Goal: Navigation & Orientation: Find specific page/section

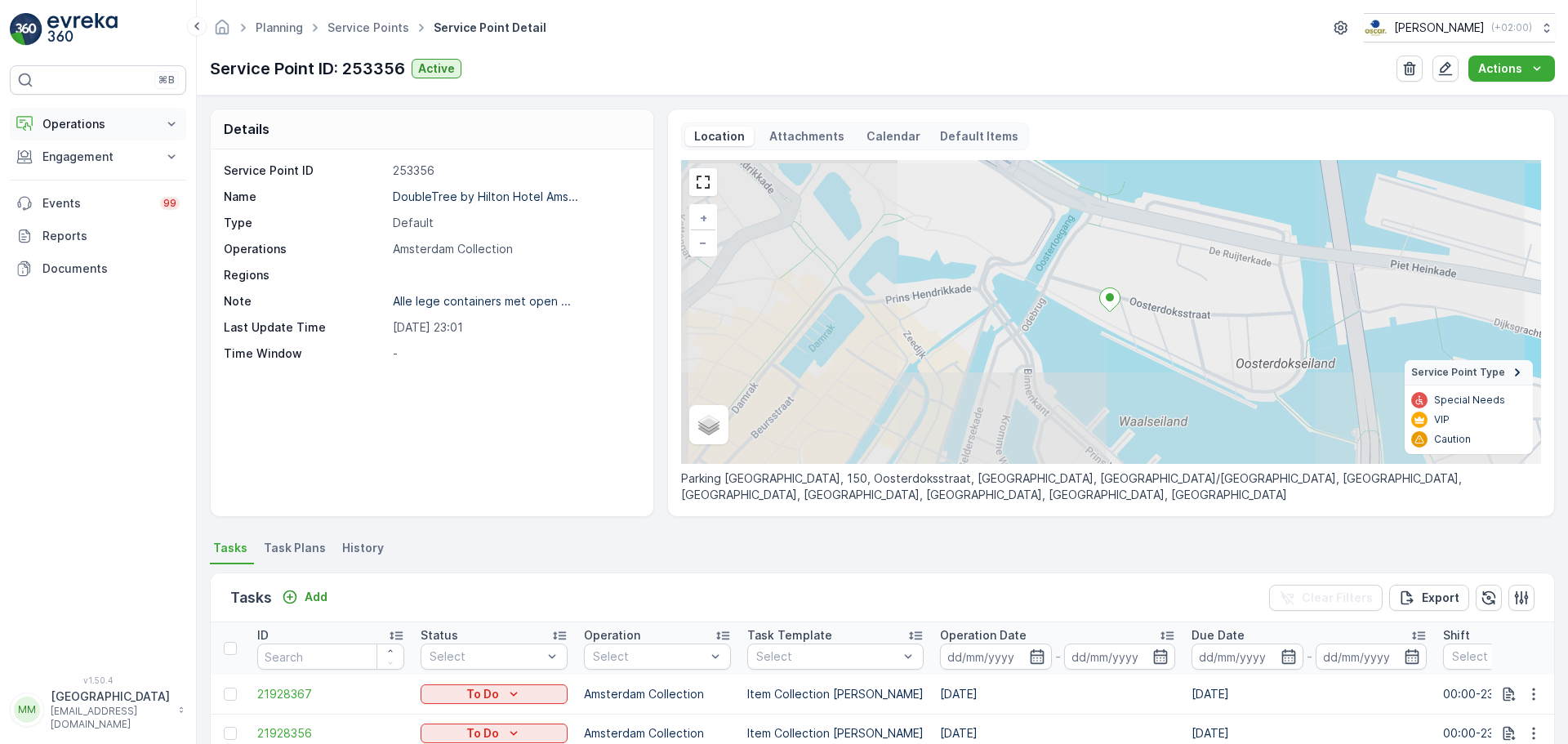
click at [132, 121] on p "Operations" at bounding box center [98, 124] width 111 height 17
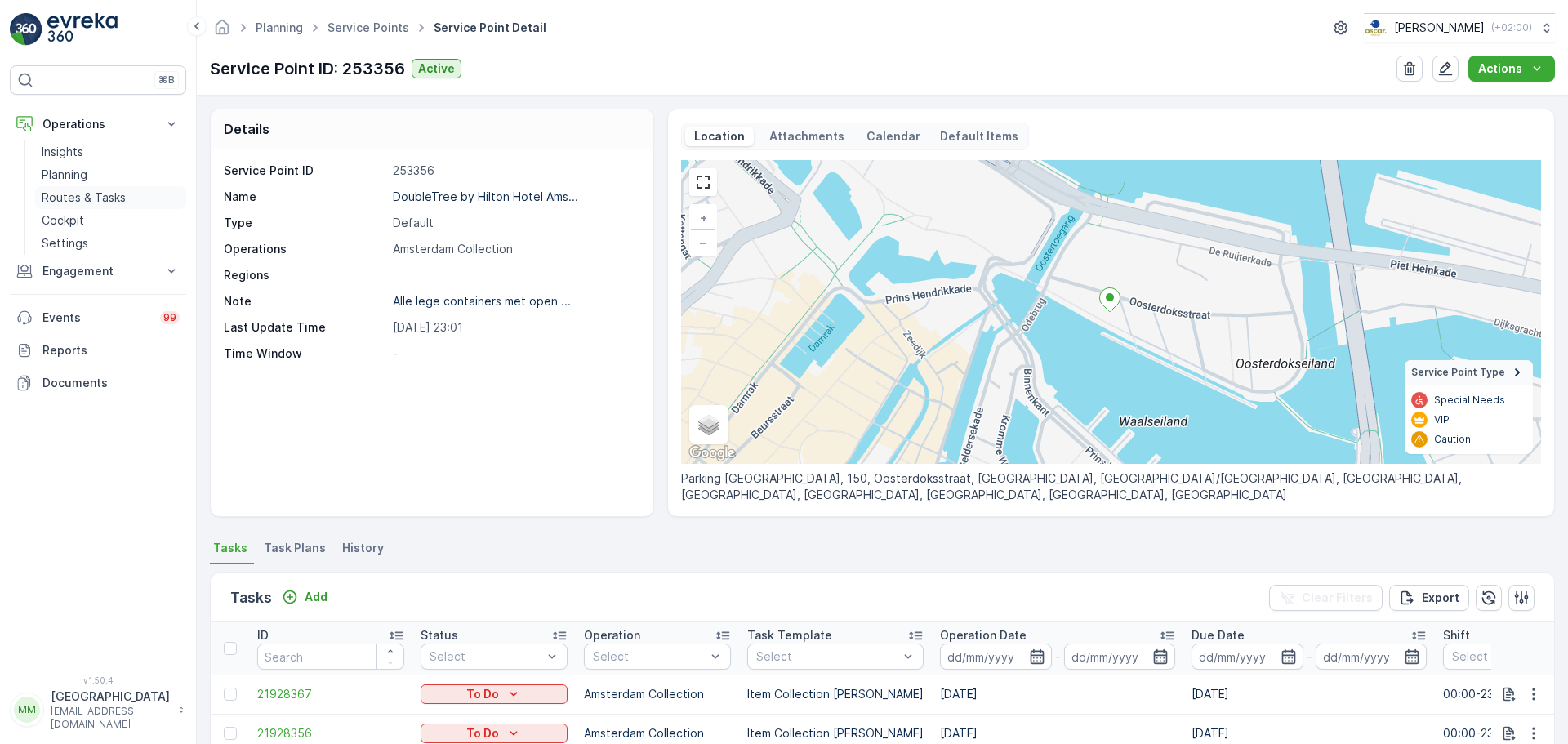
click at [89, 190] on p "Routes & Tasks" at bounding box center [84, 198] width 84 height 17
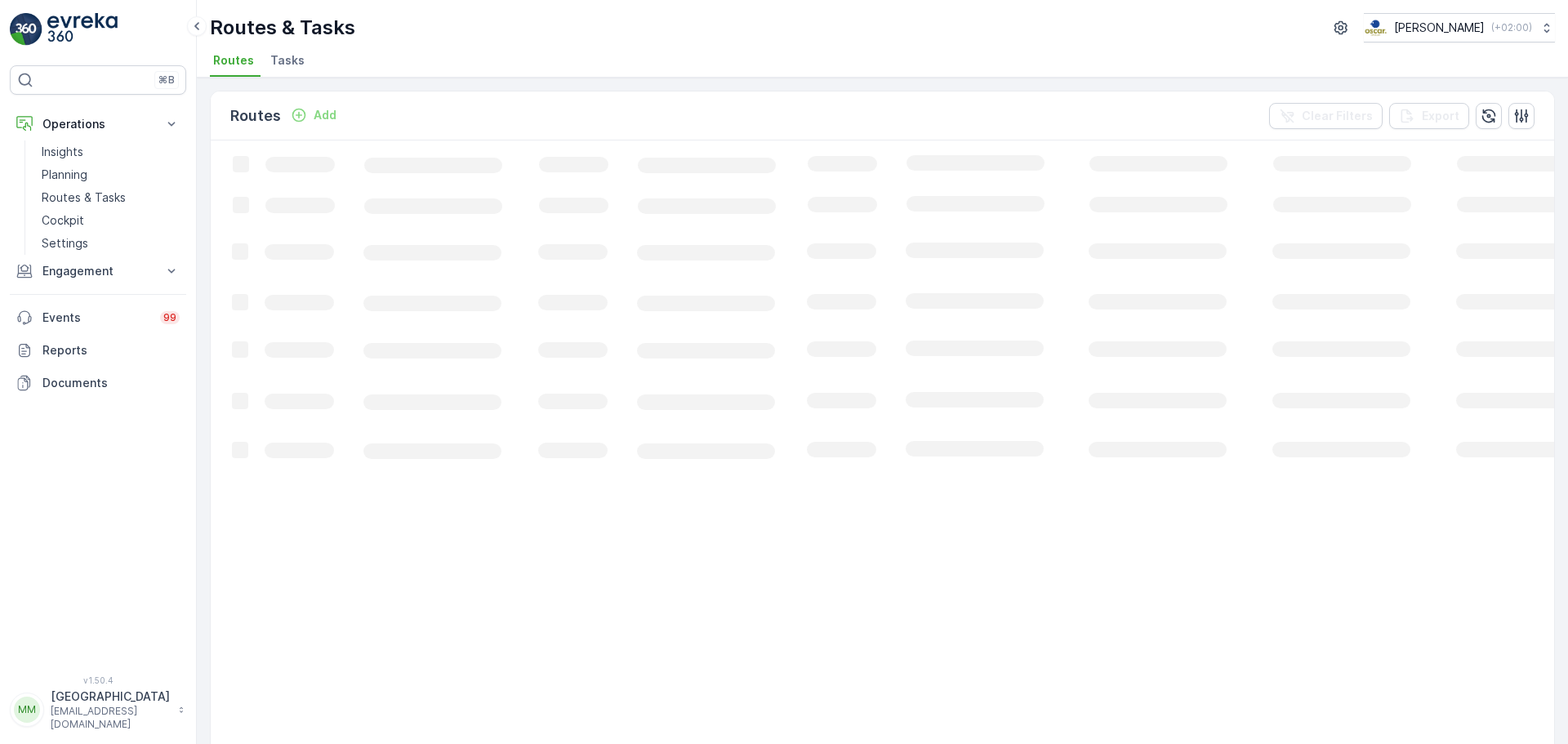
click at [282, 49] on div "Routes & Tasks [PERSON_NAME] ( +02:00 ) Routes Tasks" at bounding box center [882, 39] width 1371 height 78
click at [286, 57] on span "Tasks" at bounding box center [287, 60] width 34 height 17
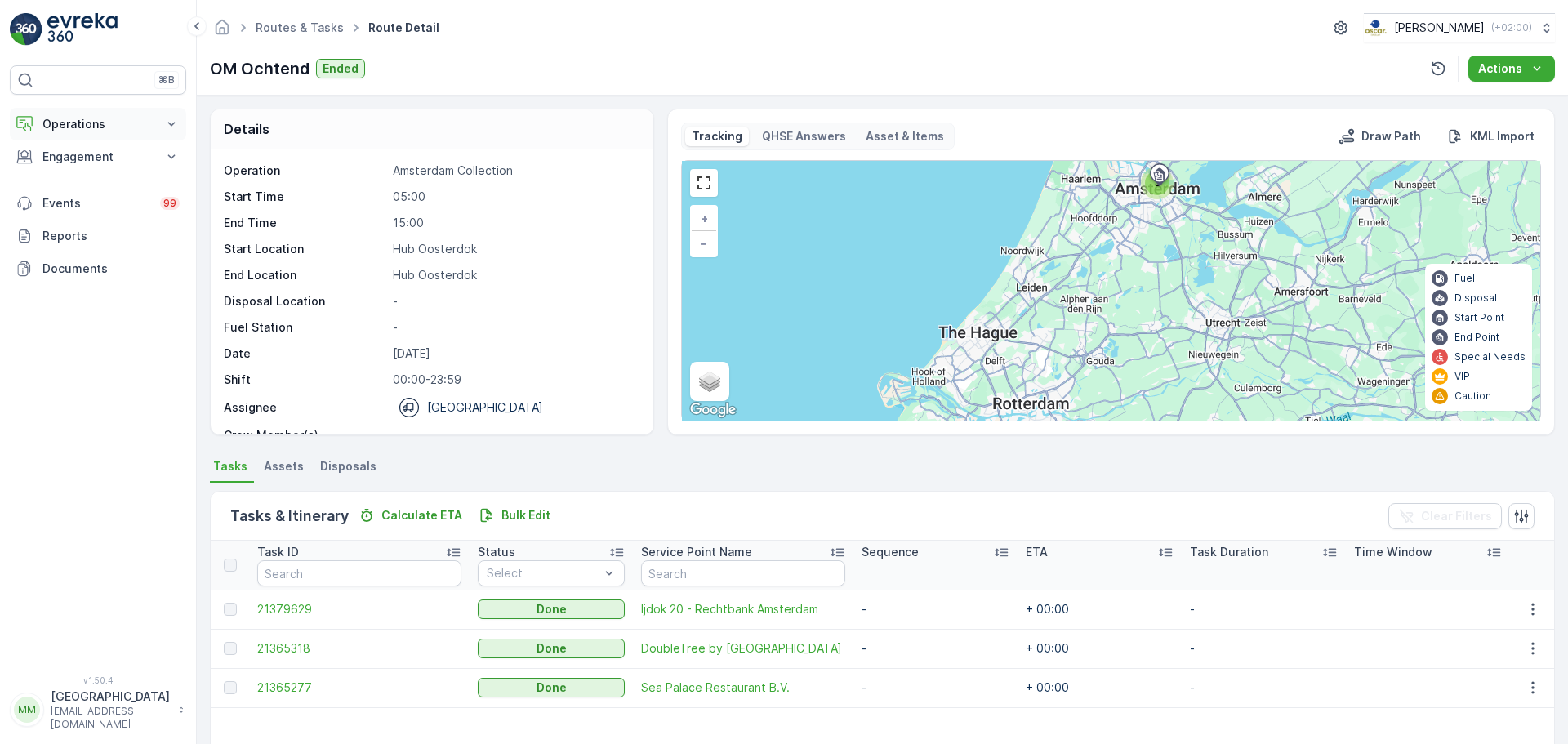
click at [68, 127] on p "Operations" at bounding box center [98, 124] width 111 height 17
click at [82, 196] on p "Routes & Tasks" at bounding box center [84, 198] width 84 height 17
